Goal: Task Accomplishment & Management: Manage account settings

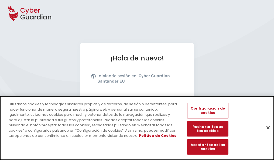
scroll to position [66, 0]
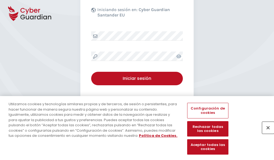
click at [265, 133] on button "Cerrar" at bounding box center [268, 127] width 12 height 12
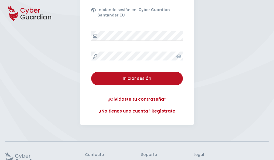
scroll to position [105, 0]
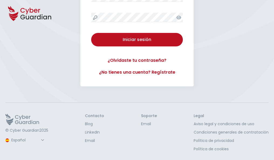
click at [91, 33] on button "Iniciar sesión" at bounding box center [137, 39] width 92 height 13
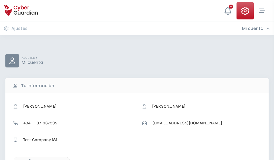
click at [28, 159] on icon "button" at bounding box center [28, 161] width 5 height 5
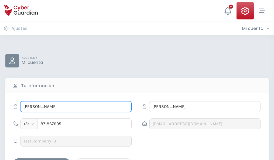
click at [76, 106] on input "OLEGARIO" at bounding box center [75, 106] width 111 height 11
type input "O"
type input "Loida"
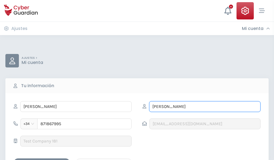
click at [204, 106] on input "AYUSO" at bounding box center [204, 106] width 111 height 11
type input "A"
type input "Arcos"
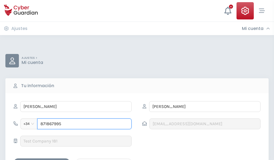
click at [84, 124] on input "871867995" at bounding box center [84, 123] width 94 height 11
type input "8"
type input "886305026"
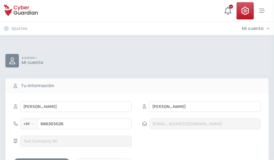
click at [42, 159] on div "Guardar cambios" at bounding box center [42, 162] width 48 height 7
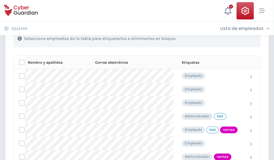
scroll to position [244, 0]
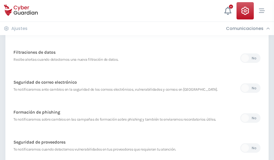
scroll to position [284, 0]
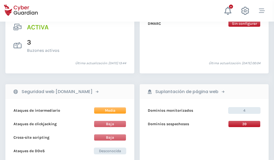
scroll to position [547, 0]
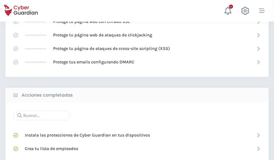
scroll to position [359, 0]
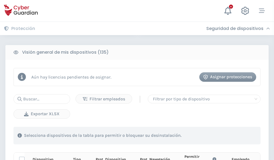
scroll to position [476, 0]
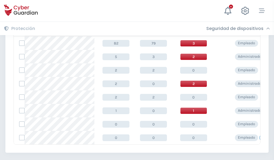
scroll to position [250, 0]
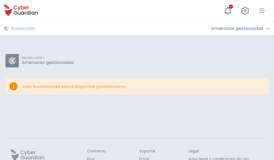
scroll to position [35, 0]
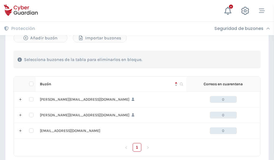
scroll to position [250, 0]
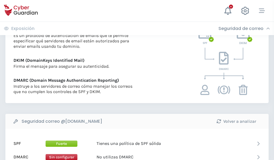
scroll to position [291, 0]
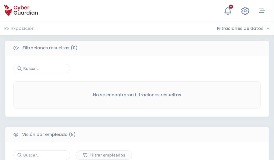
scroll to position [459, 0]
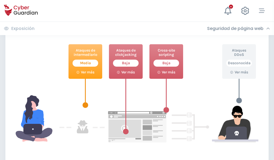
scroll to position [293, 0]
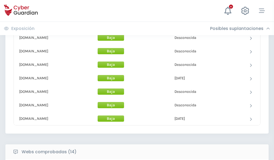
scroll to position [525, 0]
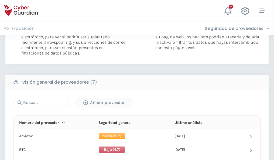
scroll to position [361, 0]
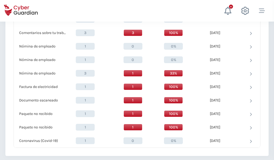
scroll to position [558, 0]
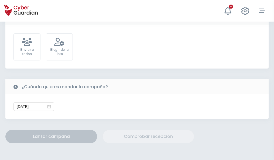
scroll to position [197, 0]
